Goal: Task Accomplishment & Management: Complete application form

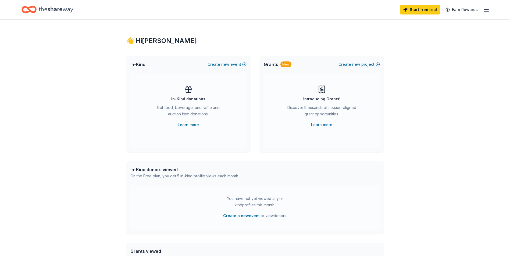
click at [194, 99] on div "In-Kind donations" at bounding box center [188, 99] width 34 height 6
click at [194, 125] on link "Learn more" at bounding box center [188, 125] width 21 height 6
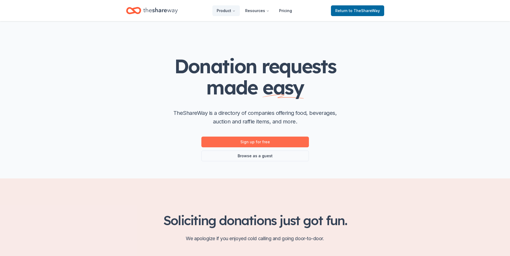
click at [255, 142] on link "Sign up for free" at bounding box center [254, 142] width 107 height 11
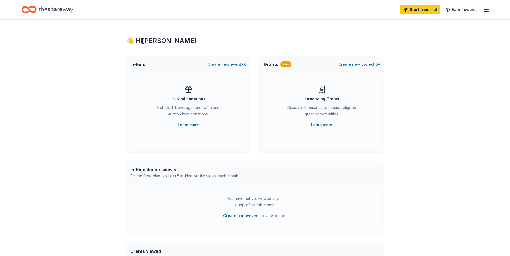
click at [238, 217] on button "Create a new event" at bounding box center [241, 216] width 37 height 6
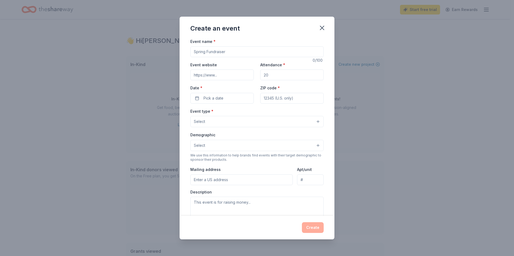
click at [235, 52] on input "Event name *" at bounding box center [256, 51] width 133 height 11
type input "t"
type input "TOY GIVEAWAY FOR CHILDREN AND ADULTS WITH SPECIAL NEEDS"
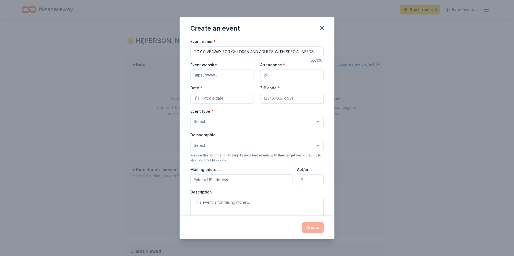
click at [211, 77] on input "Event website" at bounding box center [221, 75] width 63 height 11
type input "WWW.FAMILYANDFRIENDSOFNWI.COM"
click at [270, 74] on input "Attendance *" at bounding box center [291, 75] width 63 height 11
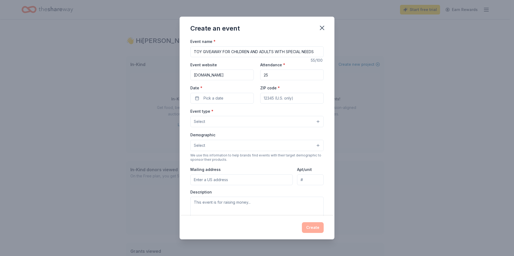
type input "2"
type input "300"
click at [238, 96] on button "Pick a date" at bounding box center [221, 98] width 63 height 11
click at [248, 113] on button "Go to next month" at bounding box center [250, 113] width 8 height 8
click at [248, 112] on button "Go to next month" at bounding box center [250, 113] width 8 height 8
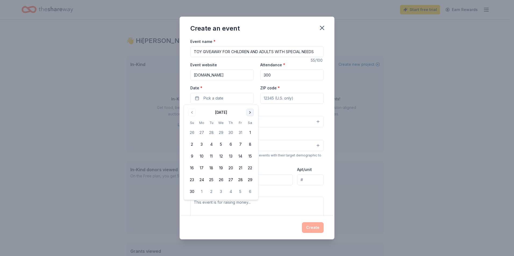
click at [249, 111] on button "Go to next month" at bounding box center [250, 113] width 8 height 8
click at [240, 157] on button "19" at bounding box center [240, 157] width 10 height 10
click at [286, 99] on input "ZIP code *" at bounding box center [291, 98] width 63 height 11
type input "46320"
type input "5720 Columbia ave"
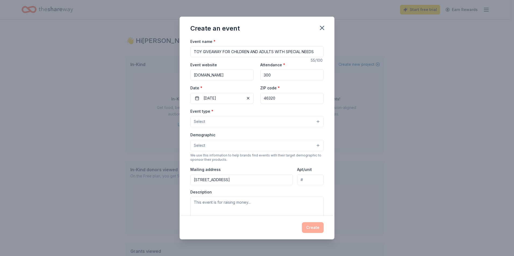
type input "suite 1"
type input "46320"
click at [305, 122] on button "Select" at bounding box center [256, 121] width 133 height 11
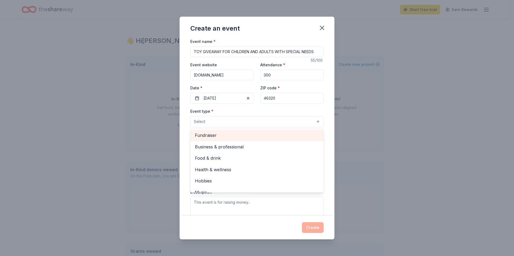
click at [242, 135] on span "Fundraiser" at bounding box center [257, 135] width 124 height 7
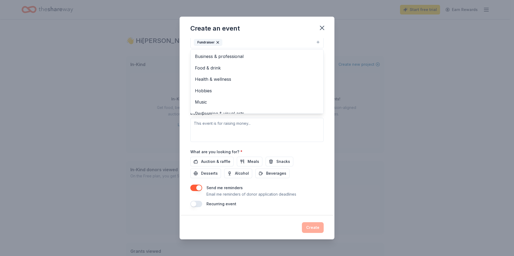
scroll to position [6, 0]
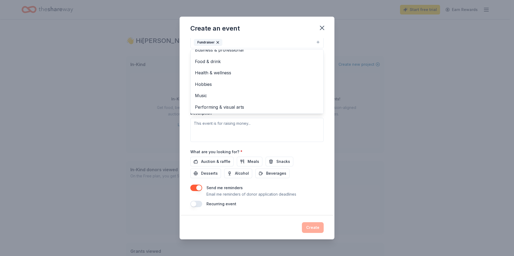
click at [239, 120] on div "Event type * Fundraiser Business & professional Food & drink Health & wellness …" at bounding box center [256, 85] width 133 height 114
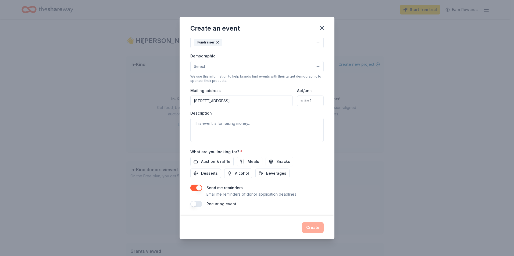
scroll to position [78, 0]
click at [254, 125] on textarea at bounding box center [256, 132] width 133 height 24
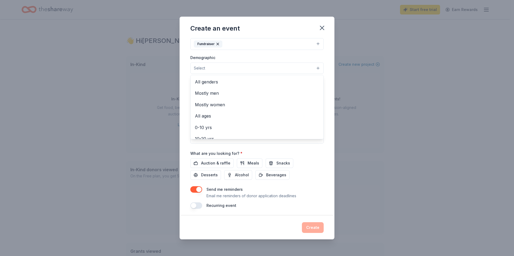
click at [308, 70] on button "Select" at bounding box center [256, 68] width 133 height 11
click at [253, 85] on span "All genders" at bounding box center [257, 81] width 124 height 7
click at [298, 153] on div "Event name * TOY GIVEAWAY FOR CHILDREN AND ADULTS WITH SPECIAL NEEDS 55 /100 Ev…" at bounding box center [256, 84] width 133 height 249
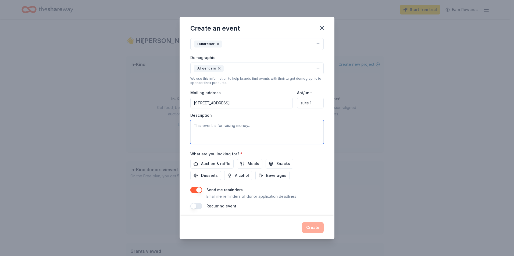
click at [232, 129] on textarea at bounding box center [256, 132] width 133 height 24
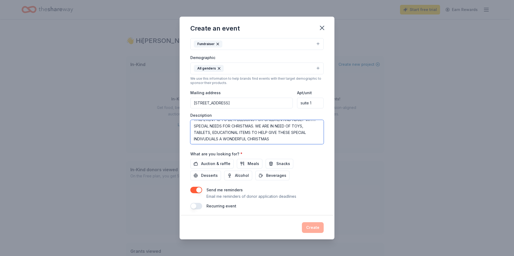
scroll to position [6, 0]
type textarea "THIS EVENT IS TO BE A BLESSING FOR CHILDREN AND ADULT WITH SPECIAL NEEDS FOR CH…"
click at [205, 164] on span "Auction & raffle" at bounding box center [215, 164] width 29 height 6
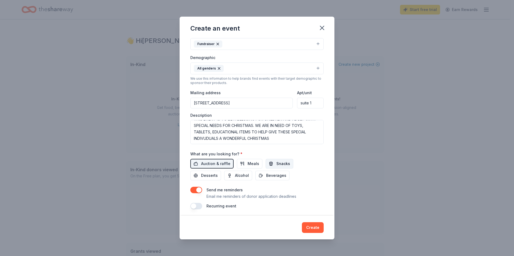
click at [284, 163] on span "Snacks" at bounding box center [283, 164] width 14 height 6
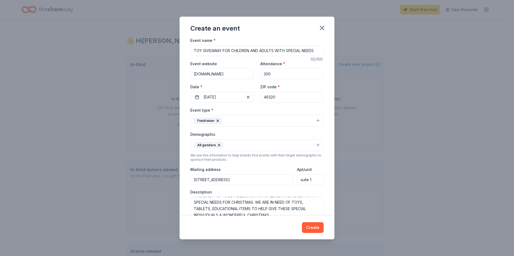
scroll to position [0, 0]
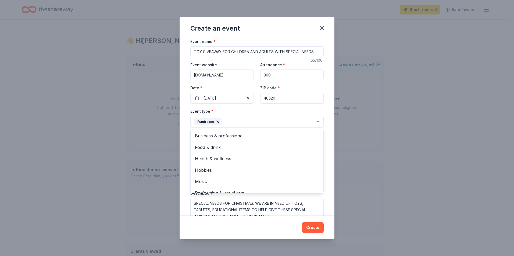
click at [315, 120] on button "Fundraiser" at bounding box center [256, 122] width 133 height 12
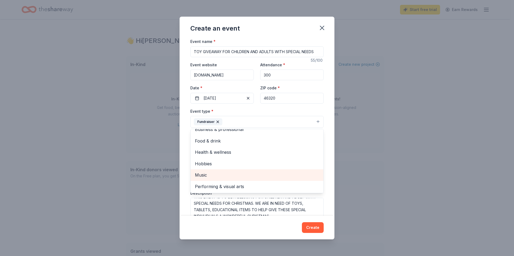
click at [272, 173] on span "Music" at bounding box center [257, 175] width 124 height 7
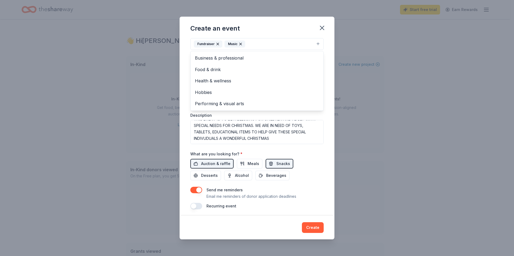
scroll to position [80, 0]
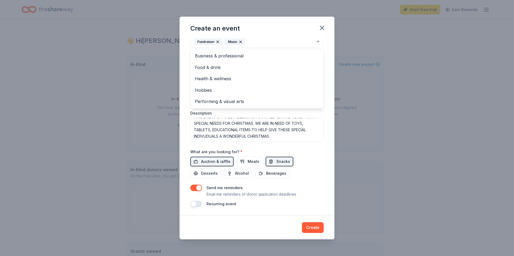
click at [312, 231] on div "Create an event Event name * TOY GIVEAWAY FOR CHILDREN AND ADULTS WITH SPECIAL …" at bounding box center [256, 128] width 155 height 223
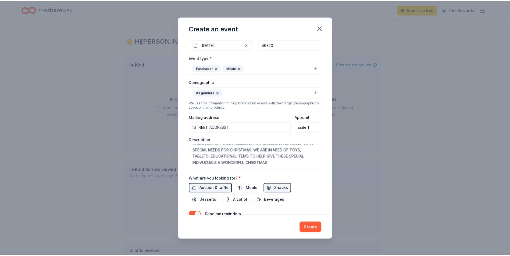
scroll to position [54, 0]
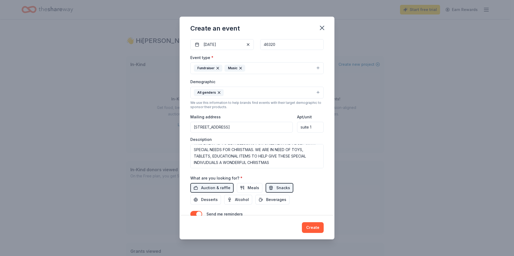
click at [311, 230] on button "Create" at bounding box center [313, 227] width 22 height 11
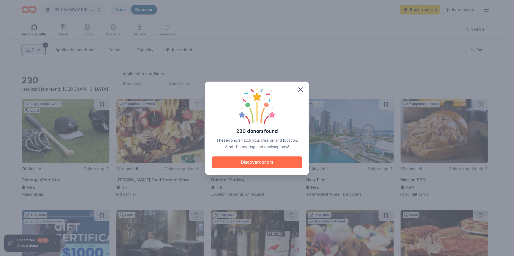
click at [255, 165] on button "Discover donors" at bounding box center [257, 163] width 90 height 12
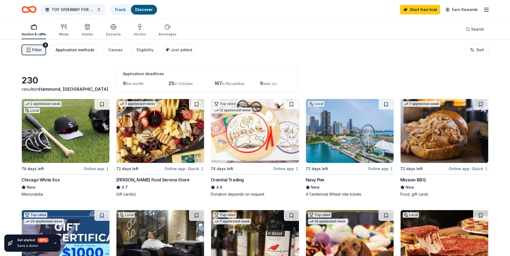
click at [80, 51] on div "Application methods" at bounding box center [75, 50] width 39 height 6
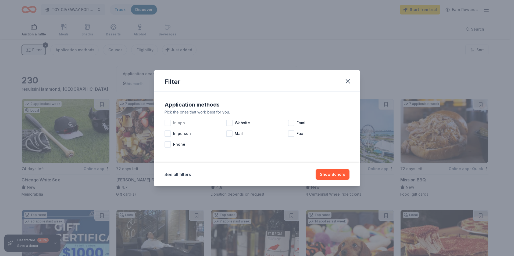
click at [169, 124] on div at bounding box center [167, 123] width 6 height 6
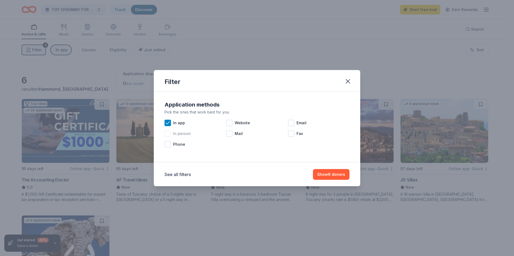
click at [167, 135] on div at bounding box center [167, 134] width 6 height 6
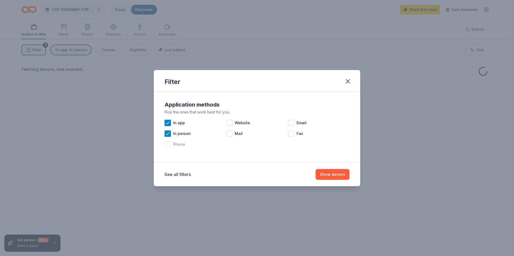
click at [168, 145] on div at bounding box center [167, 144] width 6 height 6
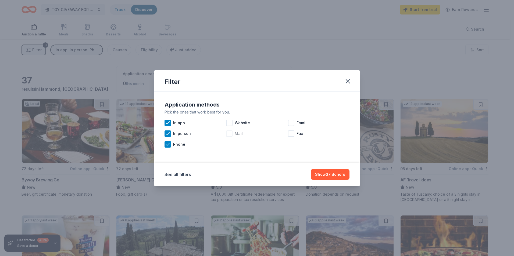
click at [229, 133] on div at bounding box center [229, 134] width 6 height 6
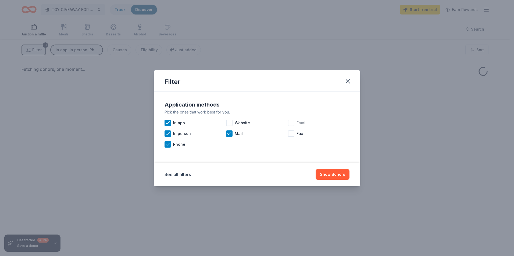
click at [291, 122] on div at bounding box center [291, 123] width 6 height 6
click at [295, 134] on div "Fax" at bounding box center [319, 133] width 62 height 11
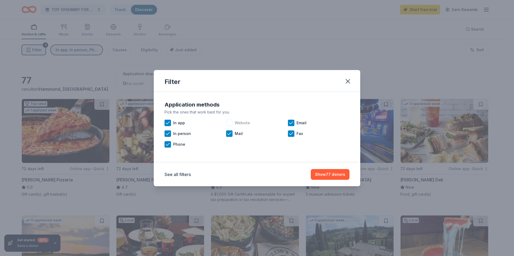
click at [231, 124] on div at bounding box center [229, 123] width 6 height 6
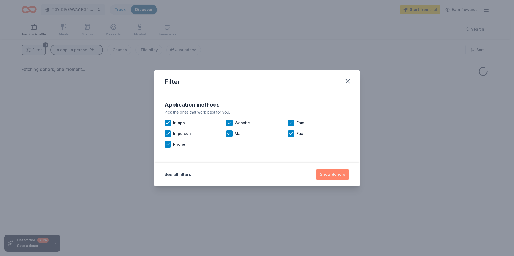
click at [332, 174] on button "Show donors" at bounding box center [332, 174] width 34 height 11
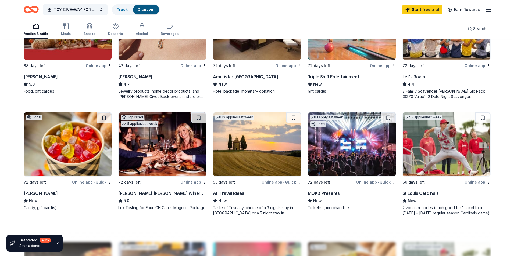
scroll to position [277, 0]
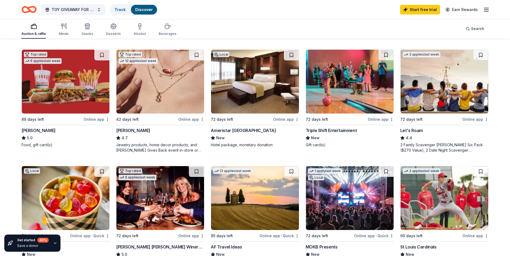
click at [251, 132] on div "Ameristar East Chicago" at bounding box center [243, 130] width 65 height 6
click at [98, 10] on button "TOY GIVEAWAY FOR CHILDREN AND ADULTS WITH SPECIAL NEEDS" at bounding box center [73, 9] width 64 height 11
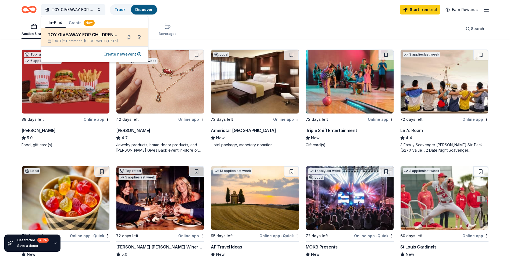
click at [138, 38] on button at bounding box center [139, 37] width 9 height 9
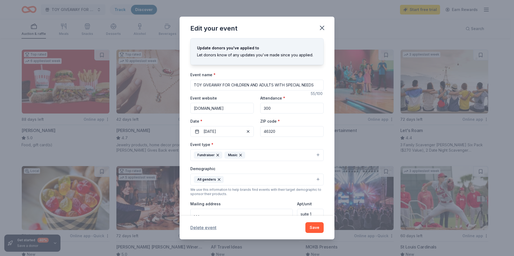
click at [203, 227] on button "Delete event" at bounding box center [203, 228] width 26 height 6
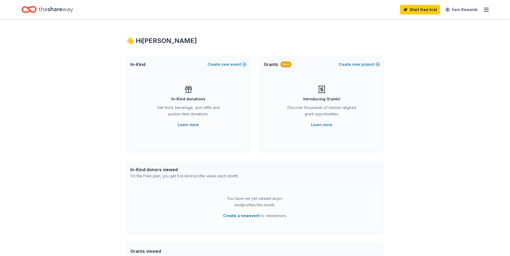
click at [190, 124] on link "Learn more" at bounding box center [188, 125] width 21 height 6
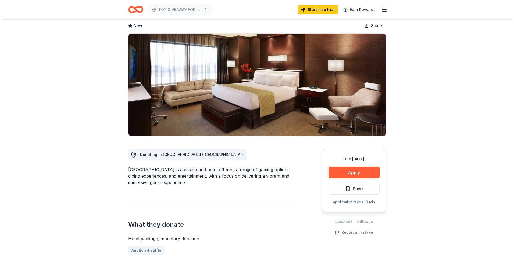
scroll to position [81, 0]
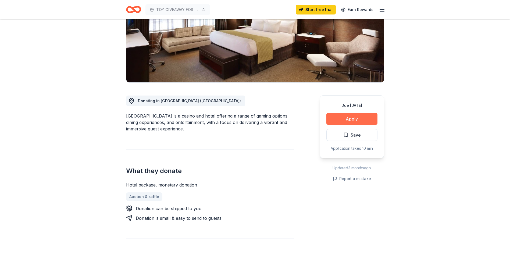
click at [353, 122] on button "Apply" at bounding box center [351, 119] width 51 height 12
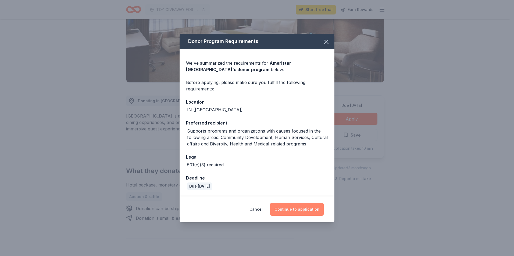
click at [297, 207] on button "Continue to application" at bounding box center [296, 209] width 53 height 13
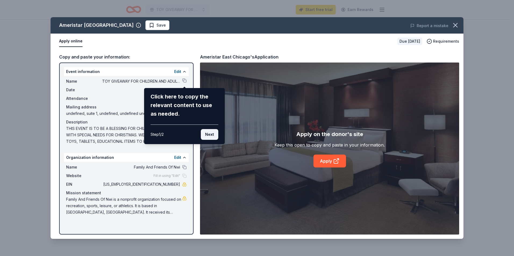
click at [214, 137] on button "Next" at bounding box center [209, 134] width 17 height 11
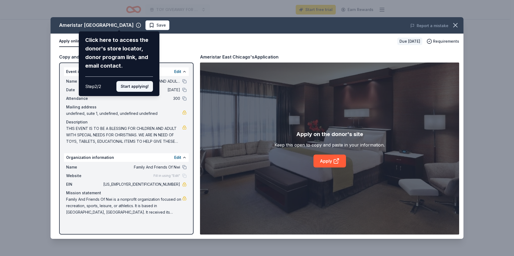
click at [137, 90] on button "Start applying!" at bounding box center [134, 86] width 37 height 11
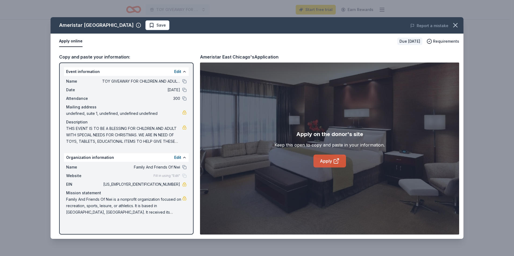
click at [329, 162] on link "Apply" at bounding box center [329, 161] width 33 height 13
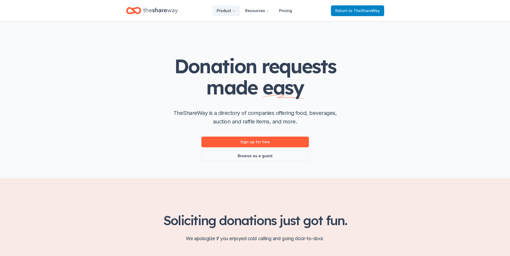
click at [368, 10] on span "to TheShareWay" at bounding box center [363, 10] width 31 height 5
click at [248, 143] on link "Sign up for free" at bounding box center [254, 142] width 107 height 11
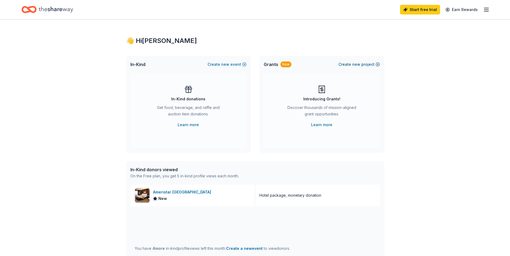
click at [353, 64] on span "new" at bounding box center [356, 64] width 8 height 6
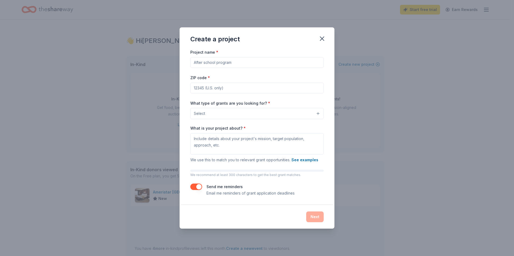
click at [317, 66] on input "Project name *" at bounding box center [256, 62] width 133 height 11
click at [280, 64] on input "Project name *" at bounding box center [256, 62] width 133 height 11
type input "OUTREACH SERVICES"
click at [251, 89] on input "ZIP code *" at bounding box center [256, 88] width 133 height 11
type input "46320"
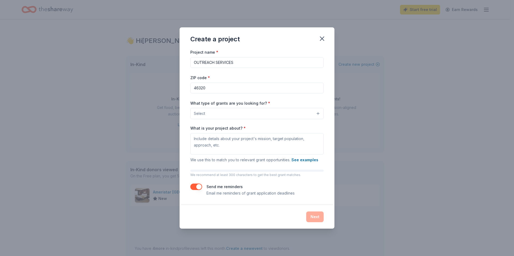
click at [225, 114] on button "Select" at bounding box center [256, 113] width 133 height 11
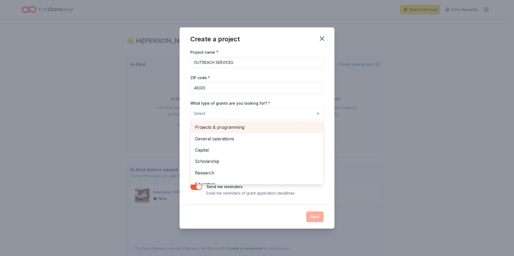
click at [290, 128] on span "Projects & programming" at bounding box center [257, 127] width 124 height 7
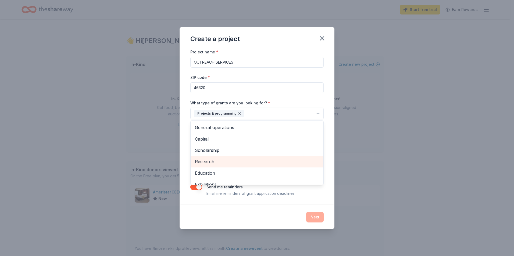
click at [213, 161] on span "Research" at bounding box center [257, 161] width 124 height 7
click at [266, 114] on icon "button" at bounding box center [268, 113] width 4 height 4
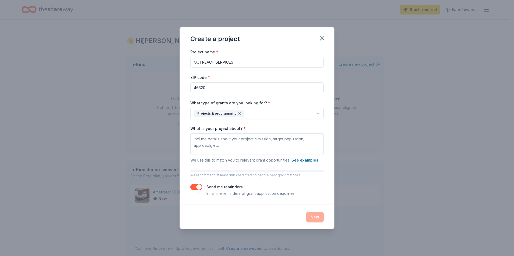
click at [227, 115] on div "Projects & programming" at bounding box center [219, 113] width 51 height 7
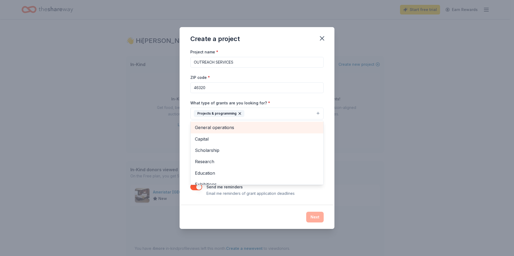
click at [222, 128] on span "General operations" at bounding box center [257, 127] width 124 height 7
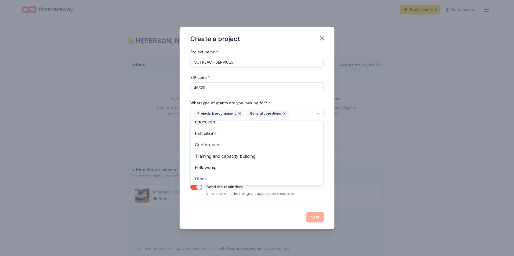
scroll to position [41, 0]
click at [255, 157] on span "Training and capacity building" at bounding box center [257, 155] width 124 height 7
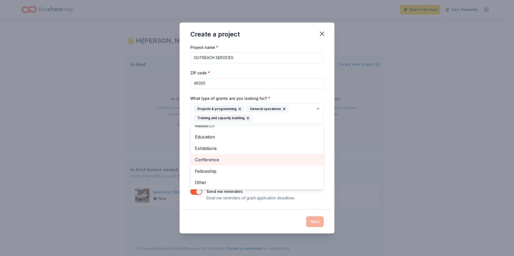
scroll to position [29, 0]
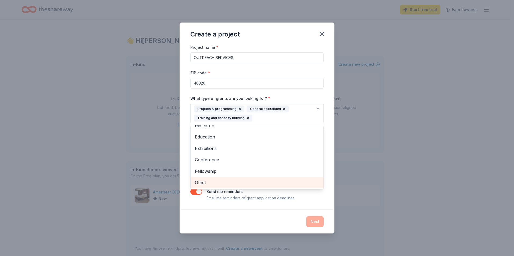
click at [195, 181] on span "Other" at bounding box center [257, 182] width 124 height 7
click at [313, 198] on div "Project name * OUTREACH SERVICES ZIP code * 46320 What type of grants are you l…" at bounding box center [256, 122] width 133 height 157
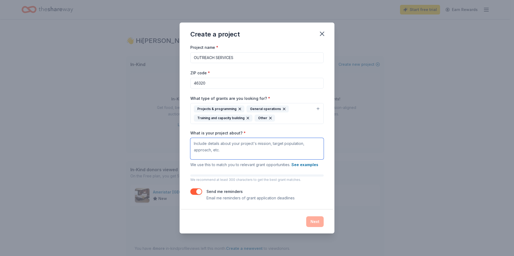
click at [216, 150] on textarea "What is your project about? *" at bounding box center [256, 148] width 133 height 21
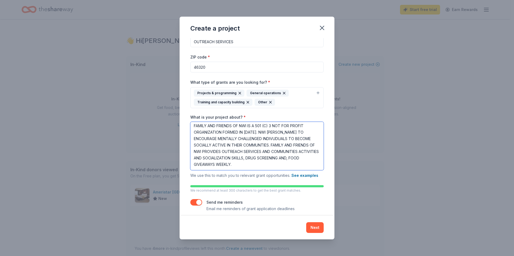
scroll to position [15, 0]
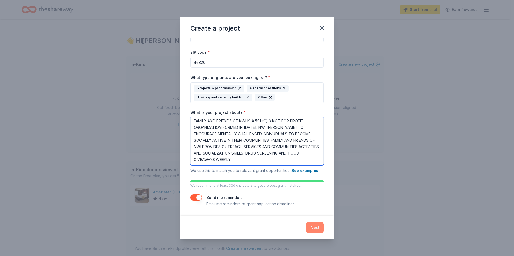
type textarea "FAMILY AND FRIENDS OF NWI IS A 501 (C) 3 NOT FOR PROFIT ORGANIZATION FORMED IN …"
click at [312, 229] on button "Next" at bounding box center [314, 227] width 17 height 11
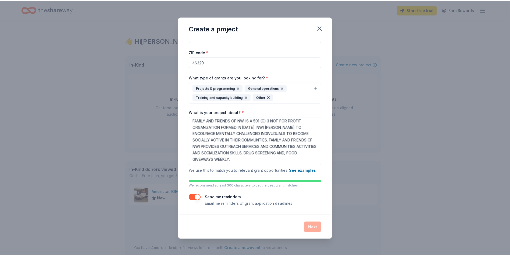
scroll to position [0, 0]
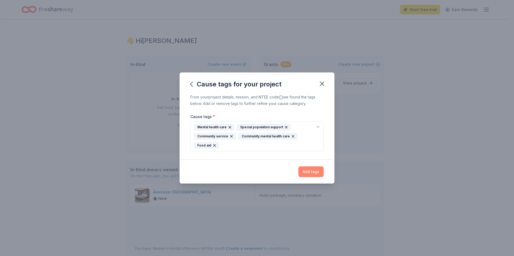
click at [305, 171] on button "Add tags" at bounding box center [310, 172] width 25 height 11
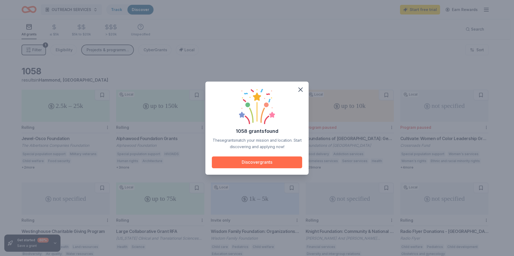
click at [273, 166] on button "Discover grants" at bounding box center [257, 163] width 90 height 12
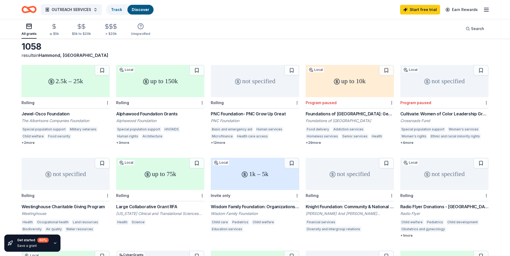
scroll to position [23, 0]
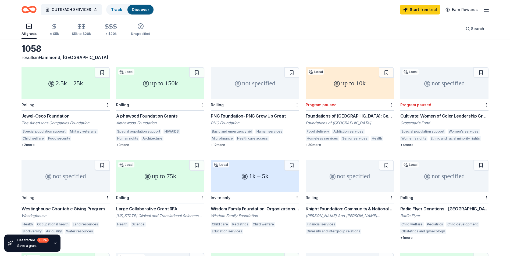
click at [340, 117] on div "Foundations of East Chicago: General Operating Grants" at bounding box center [349, 116] width 88 height 6
click at [60, 117] on div "Jewel-Osco Foundation" at bounding box center [65, 116] width 88 height 6
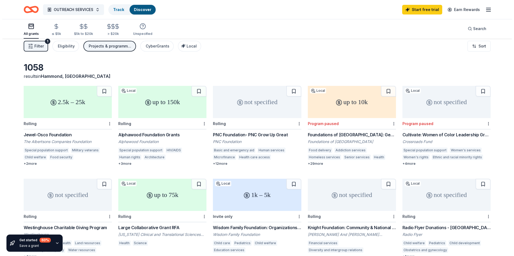
scroll to position [0, 0]
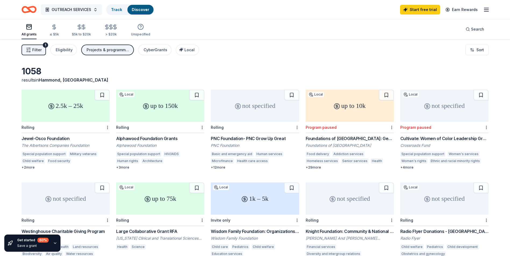
click at [96, 11] on button "OUTREACH SERVICES" at bounding box center [71, 9] width 61 height 11
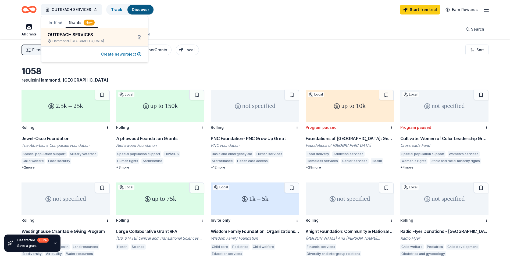
click at [118, 55] on button "Create new project" at bounding box center [121, 54] width 40 height 6
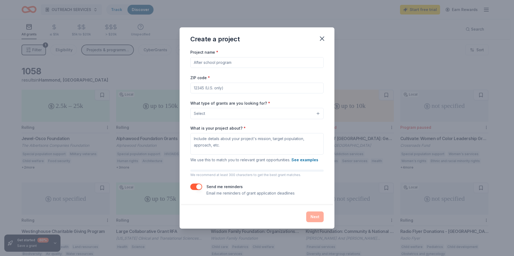
click at [221, 64] on input "Project name *" at bounding box center [256, 62] width 133 height 11
type input "FOOD GIVEAWY"
click at [214, 88] on input "ZIP code *" at bounding box center [256, 88] width 133 height 11
type input "46320"
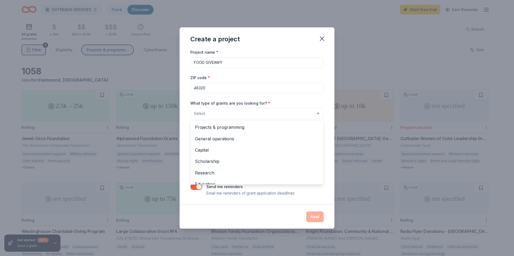
click at [276, 115] on button "Select" at bounding box center [256, 113] width 133 height 11
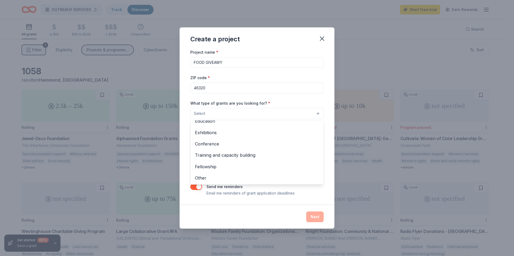
scroll to position [63, 0]
click at [254, 179] on span "Other" at bounding box center [257, 177] width 124 height 7
click at [330, 143] on div "Project name * FOOD GIVEAWY ZIP code * 46320 What type of grants are you lookin…" at bounding box center [256, 127] width 155 height 157
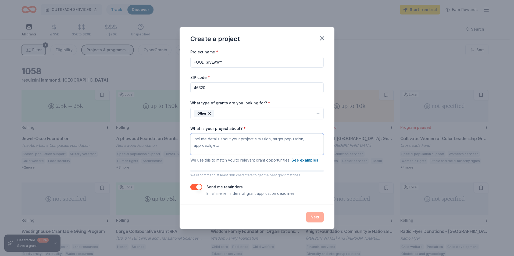
click at [245, 147] on textarea "What is your project about? *" at bounding box center [256, 144] width 133 height 21
type textarea "F"
click at [307, 160] on button "See examples" at bounding box center [304, 160] width 27 height 6
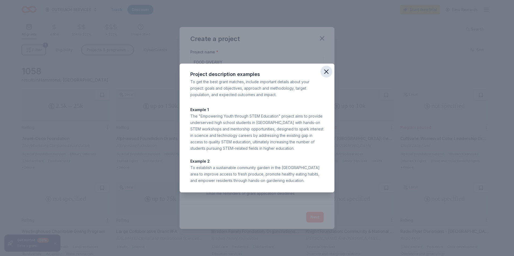
click at [326, 71] on icon "button" at bounding box center [326, 72] width 8 height 8
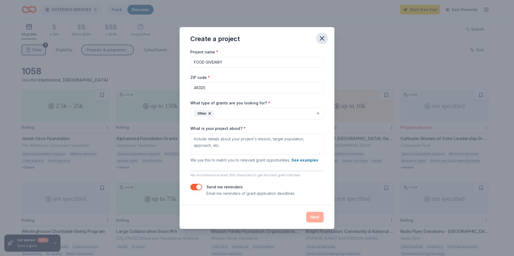
click at [326, 39] on button "button" at bounding box center [322, 39] width 12 height 12
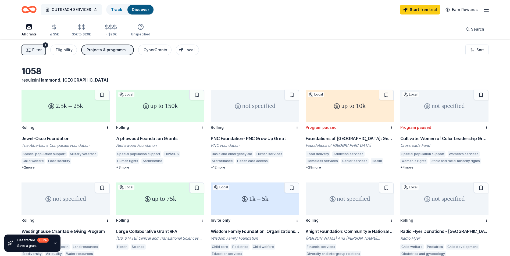
click at [94, 12] on button "OUTREACH SERVICES" at bounding box center [71, 9] width 61 height 11
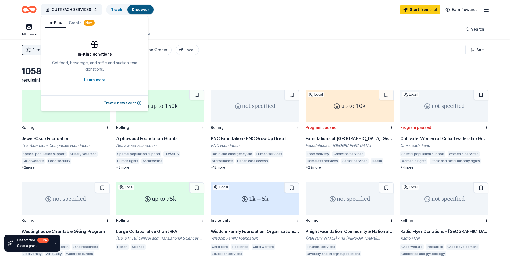
click at [55, 21] on button "In-Kind" at bounding box center [55, 23] width 20 height 10
click at [121, 102] on button "Create new event" at bounding box center [122, 103] width 38 height 6
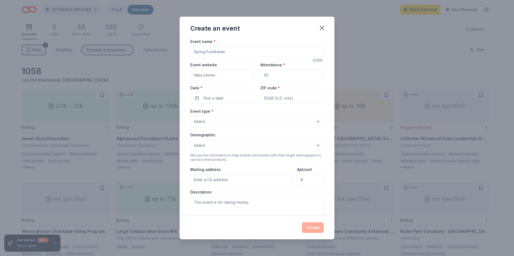
click at [235, 51] on input "Event name *" at bounding box center [256, 51] width 133 height 11
type input "FOOD GIVEAWAY"
click at [220, 77] on input "Event website" at bounding box center [221, 75] width 63 height 11
type input "WWW.FAMILYANDFRIENDSOFNWI.COM"
type input "300"
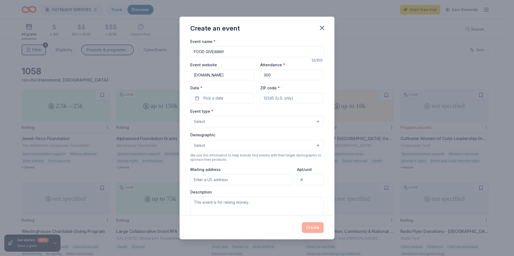
type input "46320"
type input "5720 Columbia ave"
type input "suite 1"
click at [219, 98] on span "Pick a date" at bounding box center [213, 98] width 20 height 6
click at [199, 170] on button "22" at bounding box center [202, 168] width 10 height 10
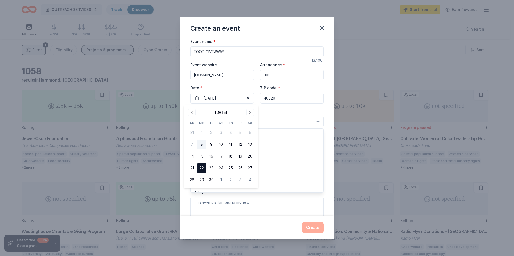
click at [279, 127] on button "Select" at bounding box center [256, 121] width 133 height 11
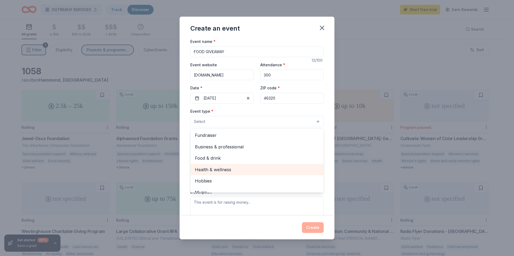
click at [253, 171] on span "Health & wellness" at bounding box center [257, 169] width 124 height 7
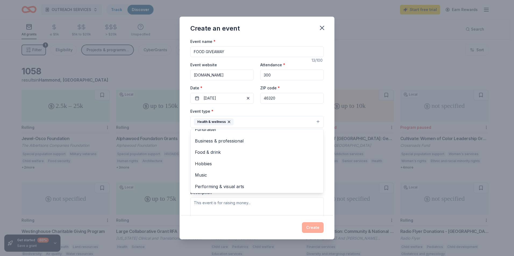
click at [329, 154] on div "Event name * FOOD GIVEAWAY 13 /100 Event website WWW.FAMILYANDFRIENDSOFNWI.COM …" at bounding box center [256, 127] width 155 height 178
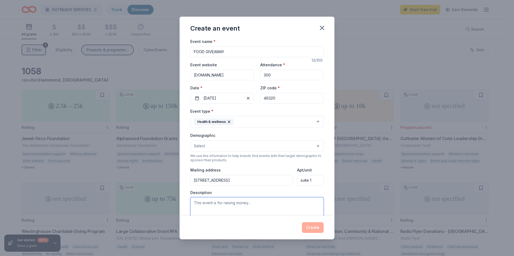
click at [230, 204] on textarea at bounding box center [256, 209] width 133 height 24
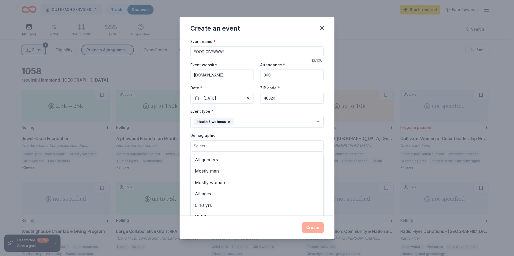
click at [316, 144] on button "Select" at bounding box center [256, 146] width 133 height 11
click at [226, 160] on span "All genders" at bounding box center [257, 159] width 124 height 7
click at [326, 144] on div "Event name * FOOD GIVEAWAY 13 /100 Event website WWW.FAMILYANDFRIENDSOFNWI.COM …" at bounding box center [256, 127] width 155 height 178
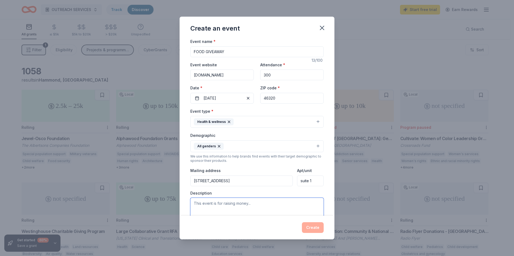
click at [221, 200] on textarea at bounding box center [256, 210] width 133 height 24
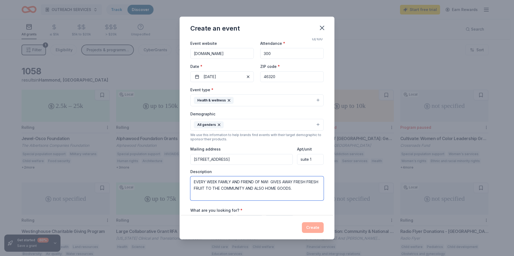
scroll to position [54, 0]
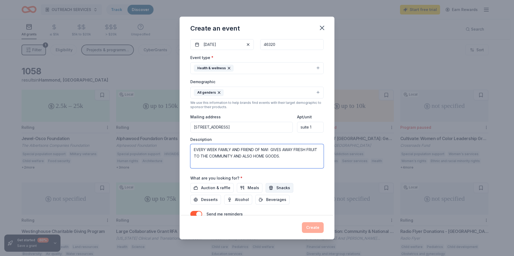
type textarea "EVERY WEEK FAMILY AND FRIEND OF NWI GIVES AWAY FRESH FRUIT TO THE COMMUNITY AND…"
click at [276, 190] on span "Snacks" at bounding box center [283, 188] width 14 height 6
click at [205, 203] on button "Desserts" at bounding box center [205, 200] width 31 height 10
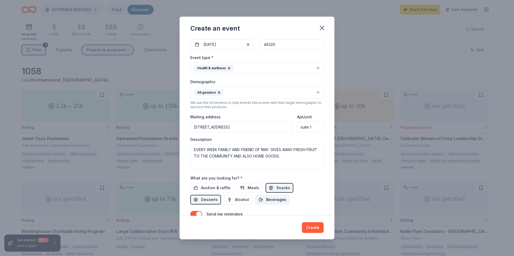
click at [270, 201] on span "Beverages" at bounding box center [276, 200] width 20 height 6
click at [249, 189] on span "Meals" at bounding box center [253, 188] width 12 height 6
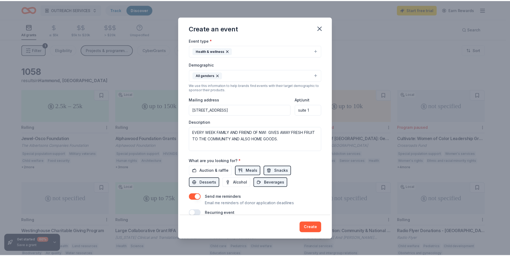
scroll to position [80, 0]
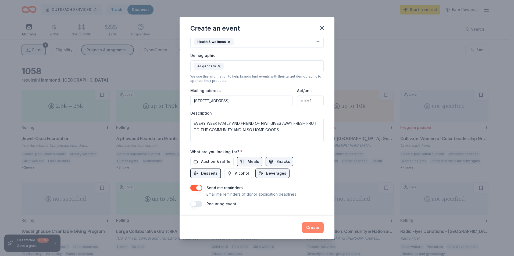
click at [319, 228] on button "Create" at bounding box center [313, 227] width 22 height 11
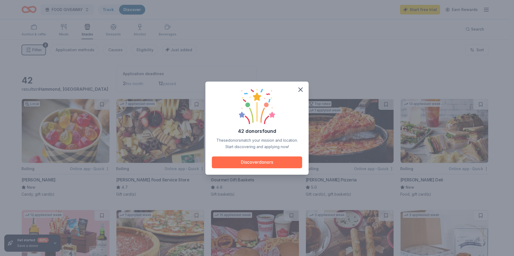
click at [268, 164] on button "Discover donors" at bounding box center [257, 163] width 90 height 12
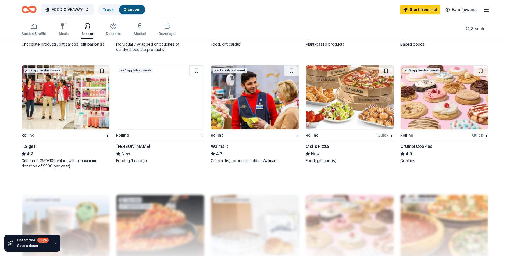
scroll to position [376, 0]
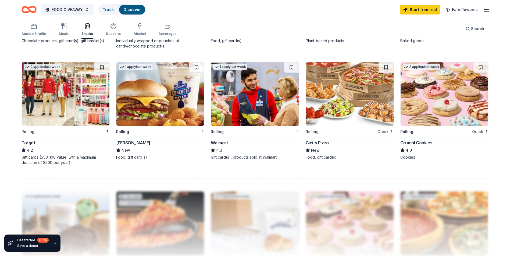
click at [223, 143] on div "Walmart" at bounding box center [219, 143] width 17 height 6
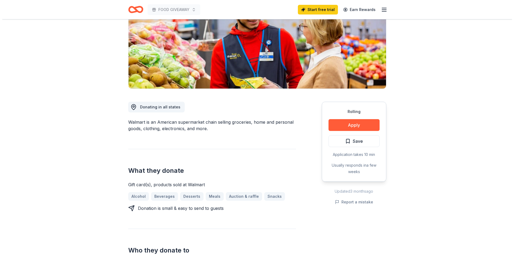
scroll to position [81, 0]
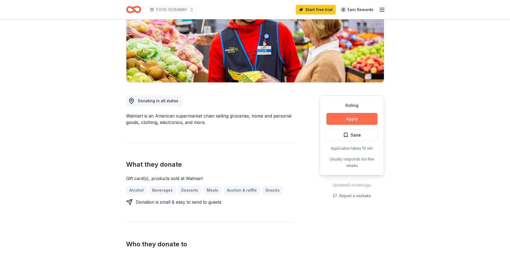
click at [353, 118] on button "Apply" at bounding box center [351, 119] width 51 height 12
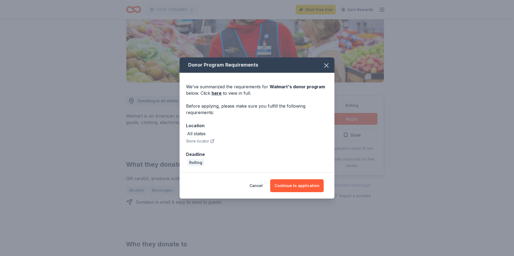
click at [200, 142] on button "Store locator" at bounding box center [200, 141] width 28 height 6
click at [218, 92] on link "here" at bounding box center [216, 93] width 10 height 6
